Goal: Information Seeking & Learning: Compare options

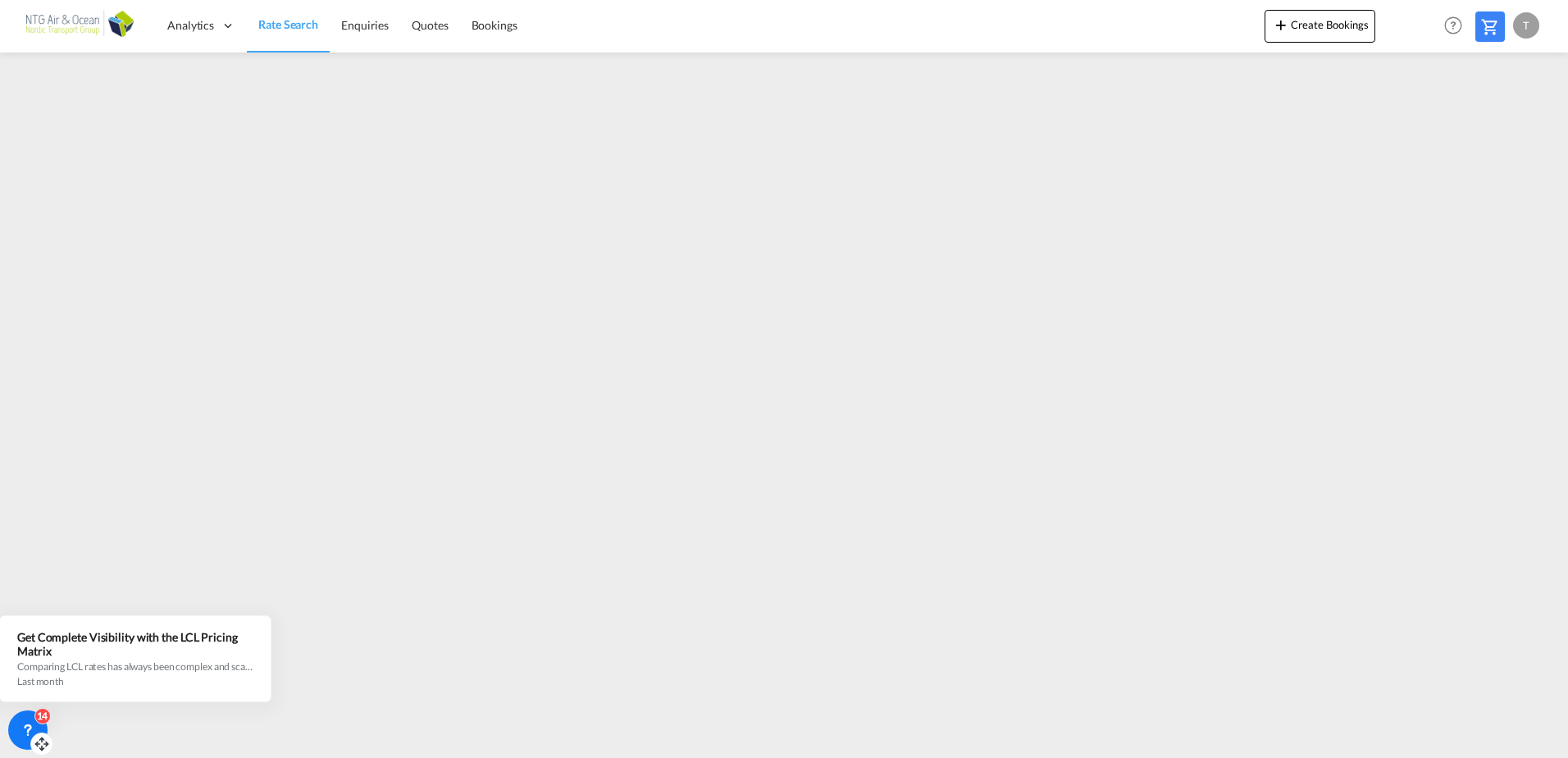
click at [21, 731] on icon at bounding box center [27, 729] width 16 height 16
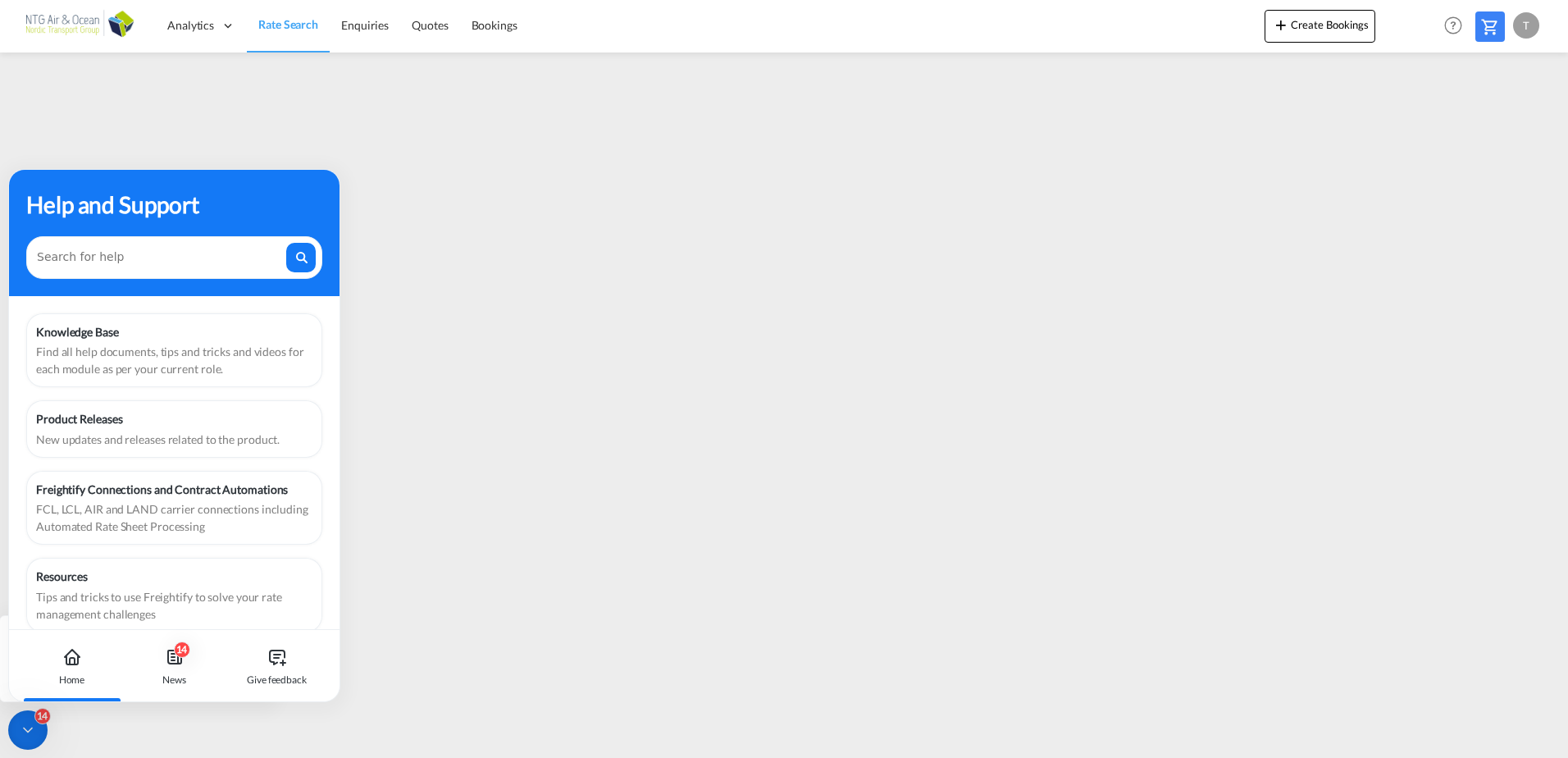
click at [41, 736] on div "14" at bounding box center [28, 730] width 40 height 40
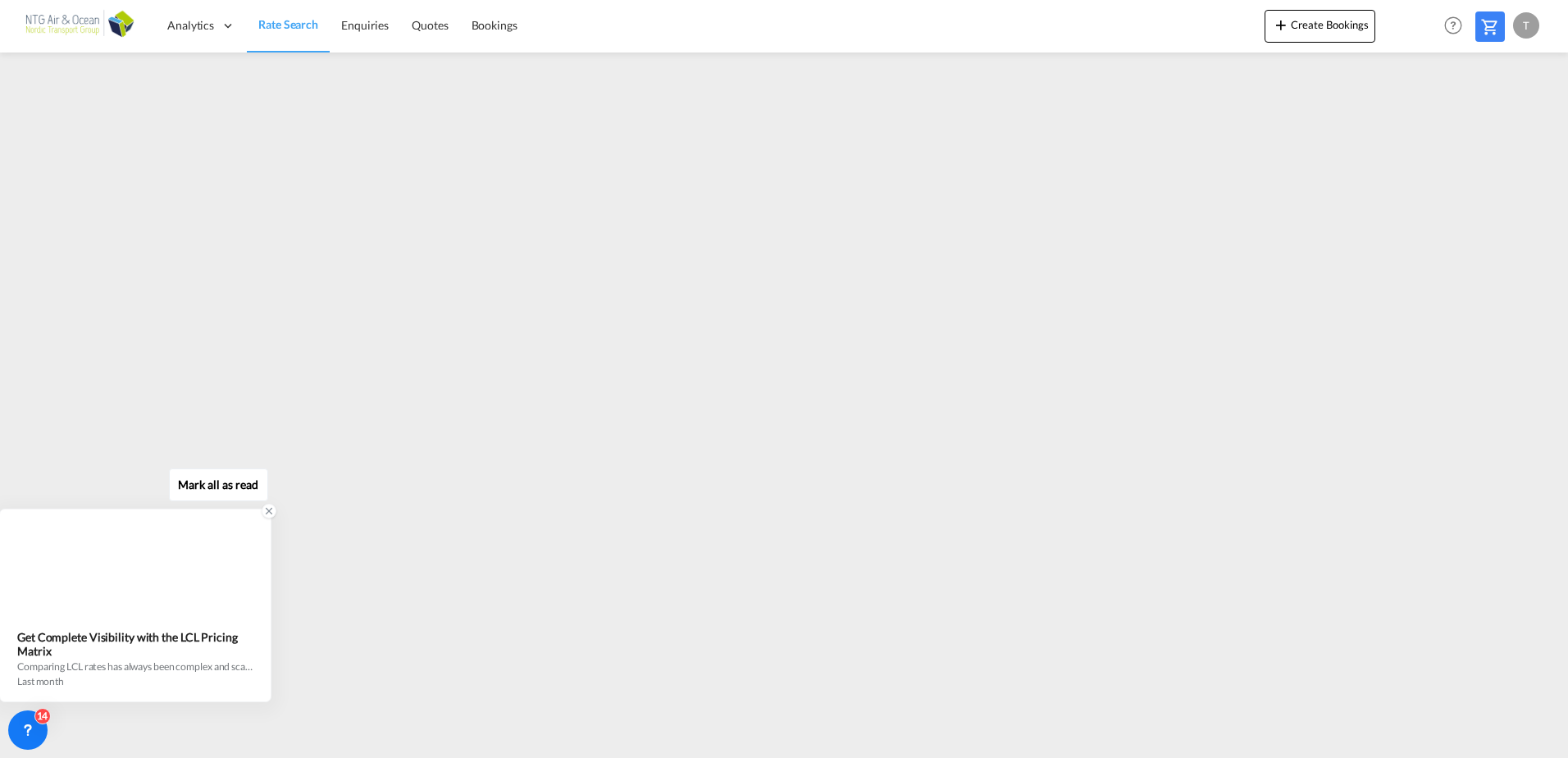
drag, startPoint x: 23, startPoint y: 732, endPoint x: 0, endPoint y: 674, distance: 62.4
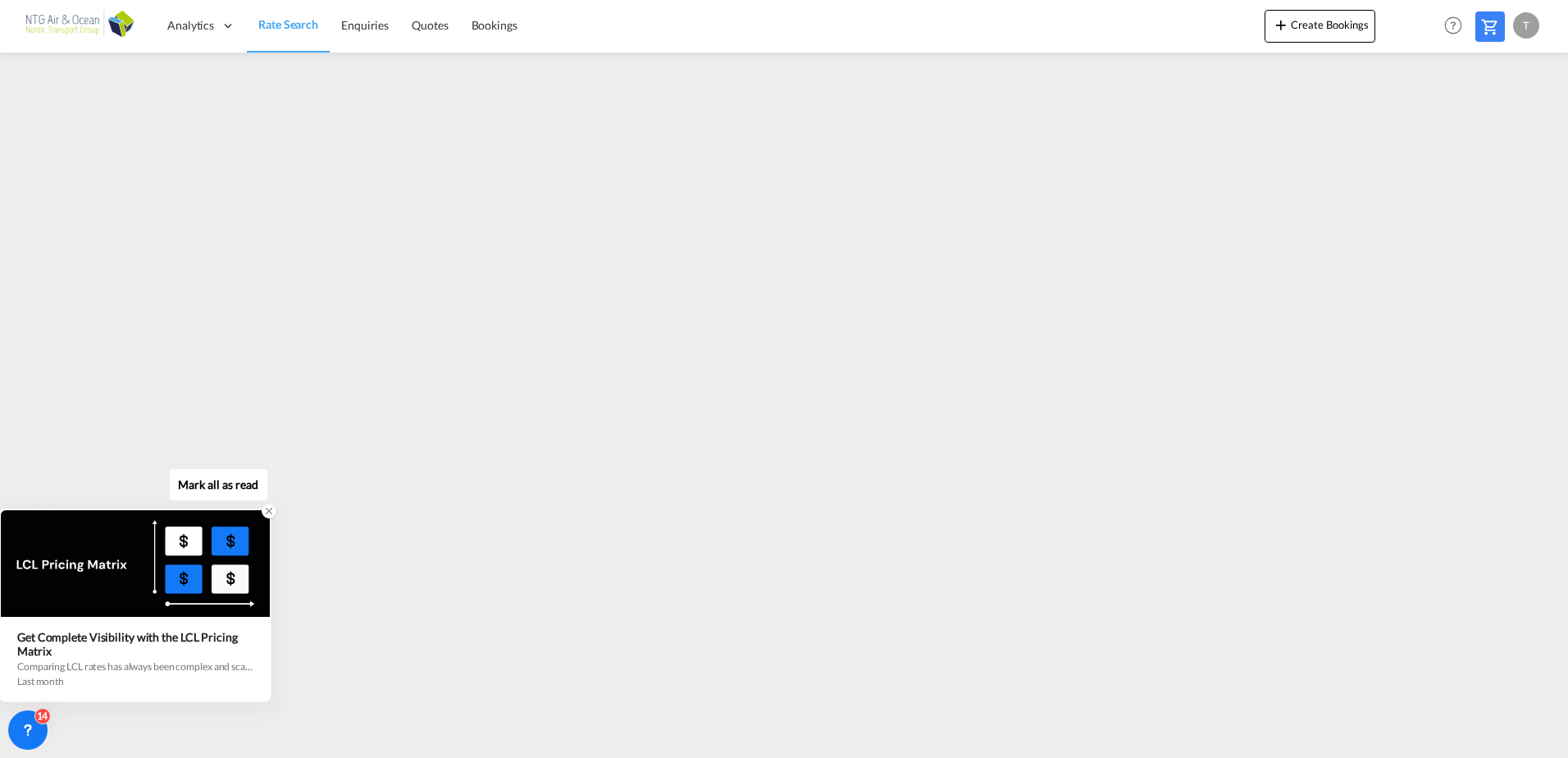
click at [6, 0] on div "Mark all as read Get Complete Visibility with the LCL Pricing Matrix Comparing …" at bounding box center [784, 0] width 1568 height 0
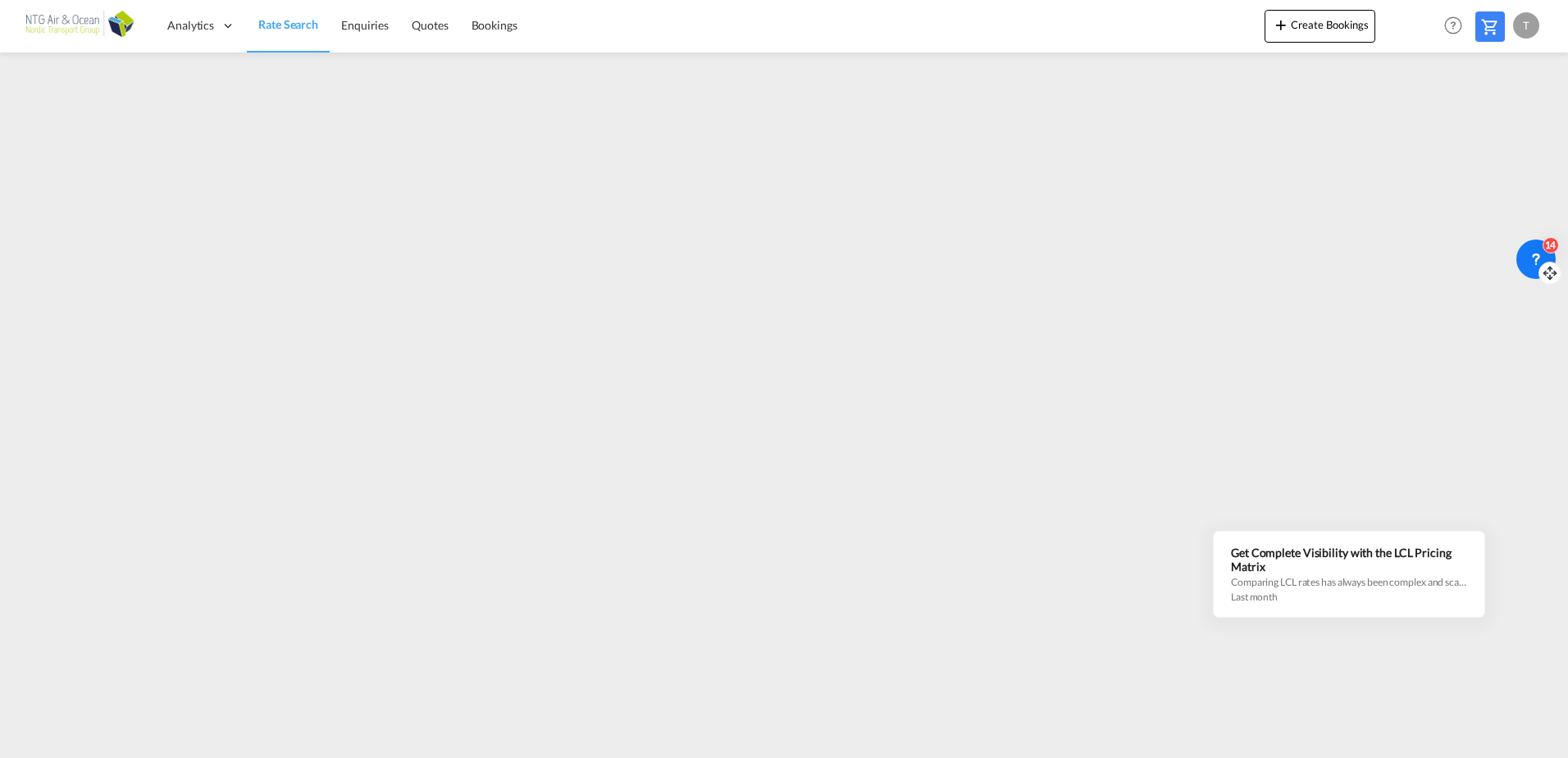
click at [1546, 273] on icon at bounding box center [1549, 273] width 16 height 16
